Goal: Transaction & Acquisition: Purchase product/service

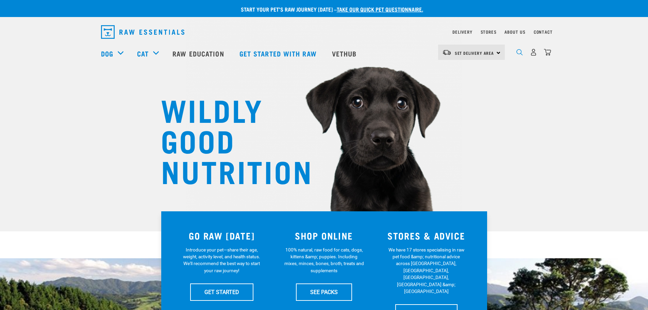
click at [517, 53] on img "dropdown navigation" at bounding box center [519, 52] width 6 height 6
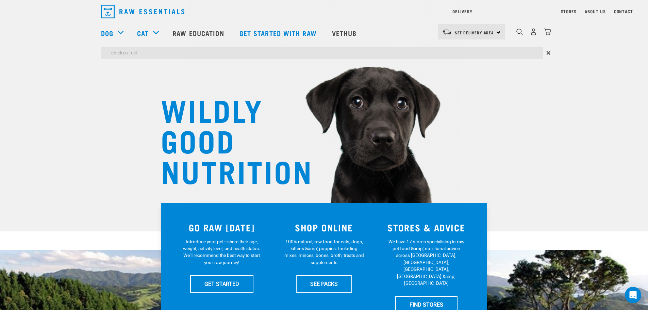
type input "chicken feet"
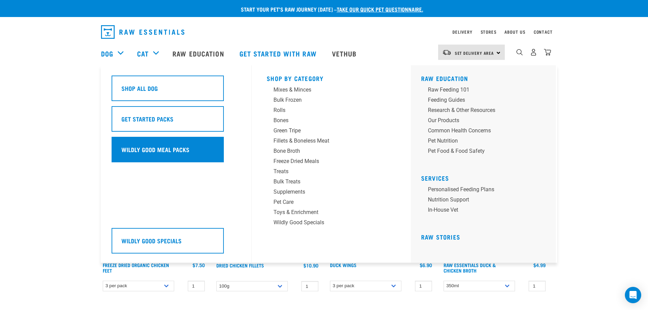
click at [142, 148] on h5 "Wildly Good Meal Packs" at bounding box center [155, 149] width 68 height 9
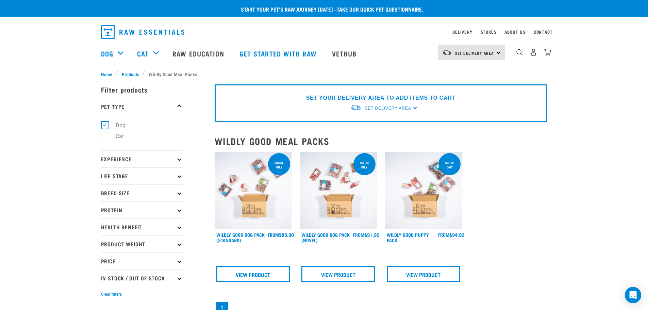
click at [178, 176] on icon at bounding box center [179, 176] width 4 height 4
click at [126, 227] on label "Adult Dog" at bounding box center [123, 227] width 37 height 8
click at [105, 227] on input "Adult Dog" at bounding box center [103, 226] width 4 height 4
checkbox input "true"
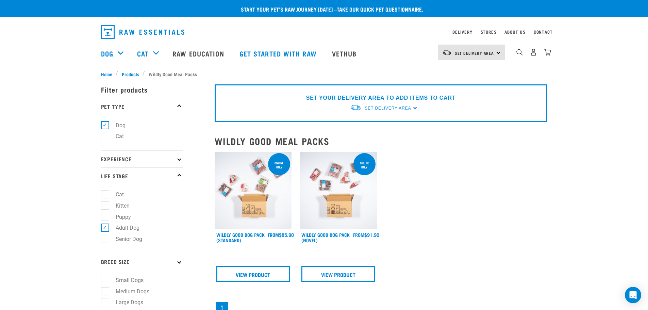
click at [131, 291] on label "Medium Dogs" at bounding box center [128, 291] width 47 height 8
click at [105, 291] on input "Medium Dogs" at bounding box center [103, 290] width 4 height 4
checkbox input "true"
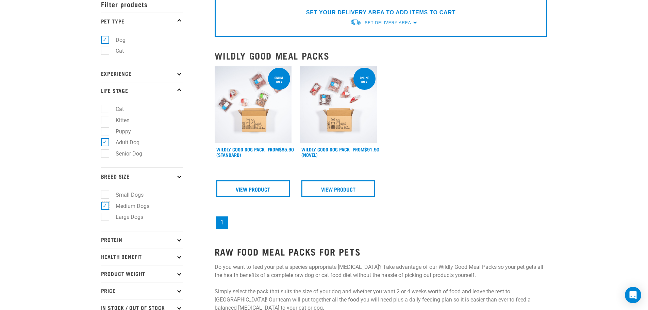
scroll to position [136, 0]
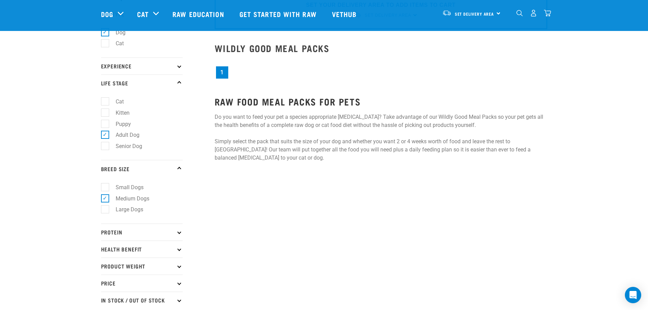
scroll to position [102, 0]
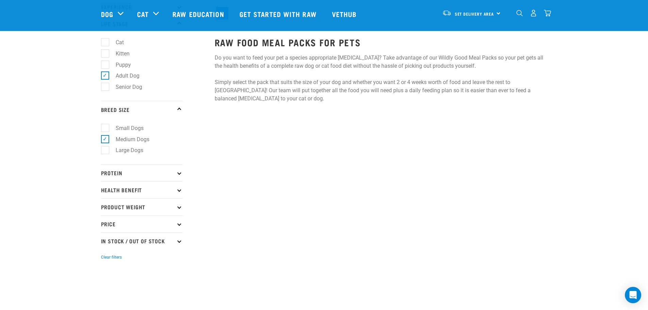
click at [180, 173] on icon at bounding box center [179, 173] width 4 height 4
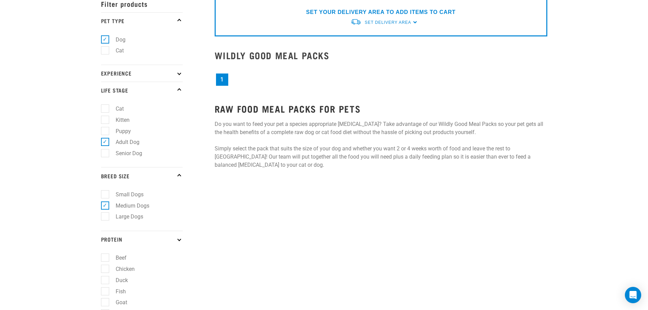
scroll to position [0, 0]
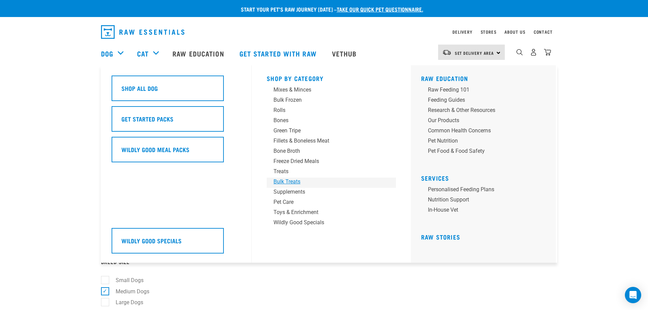
click at [295, 183] on div "Bulk Treats" at bounding box center [326, 181] width 106 height 8
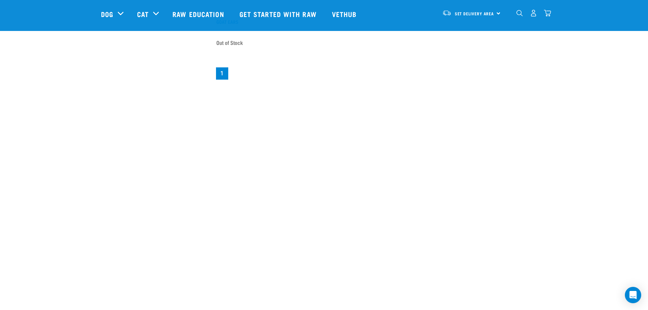
scroll to position [951, 0]
